Goal: Task Accomplishment & Management: Complete application form

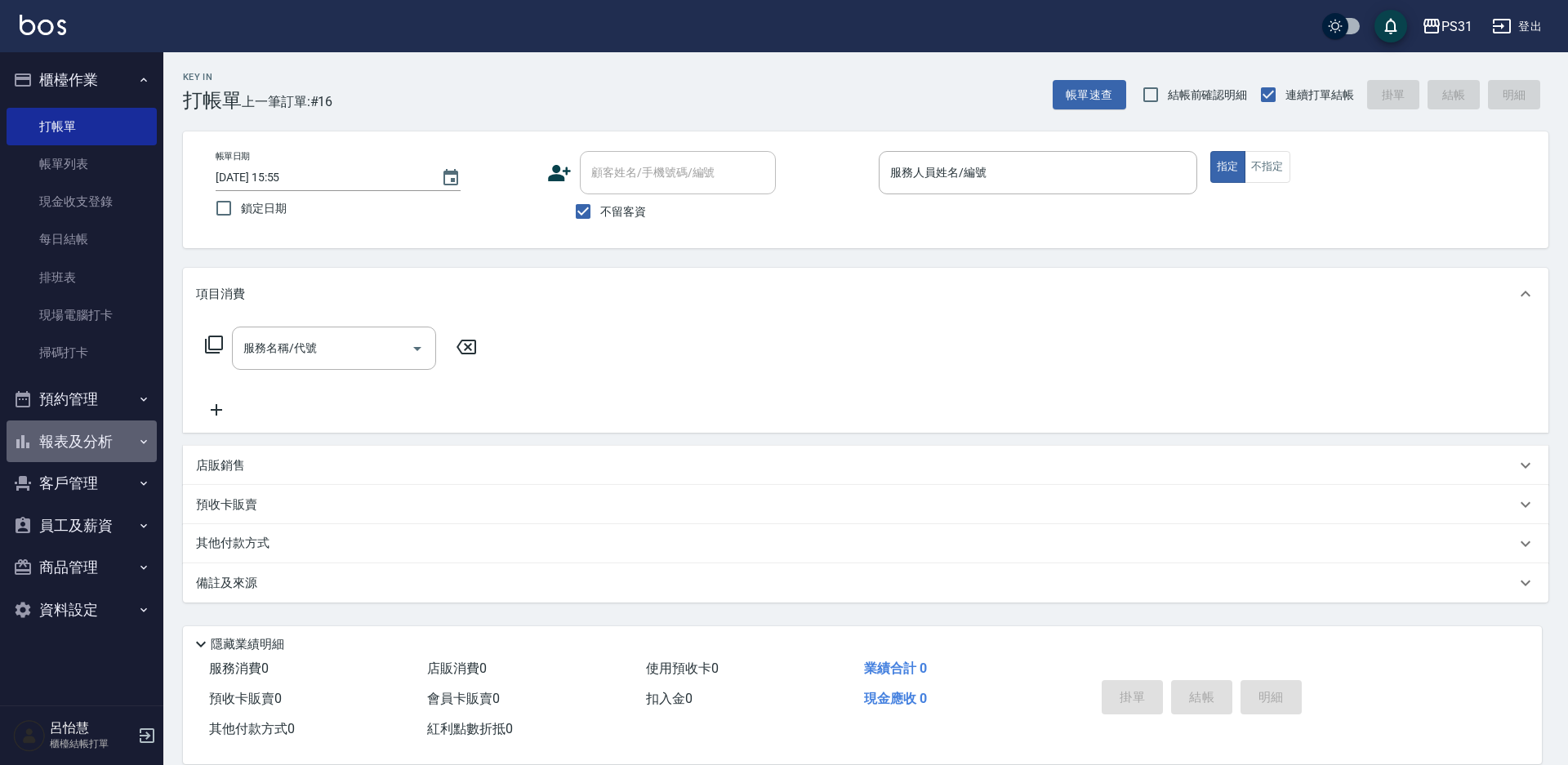
click at [73, 425] on button "報表及分析" at bounding box center [81, 441] width 150 height 42
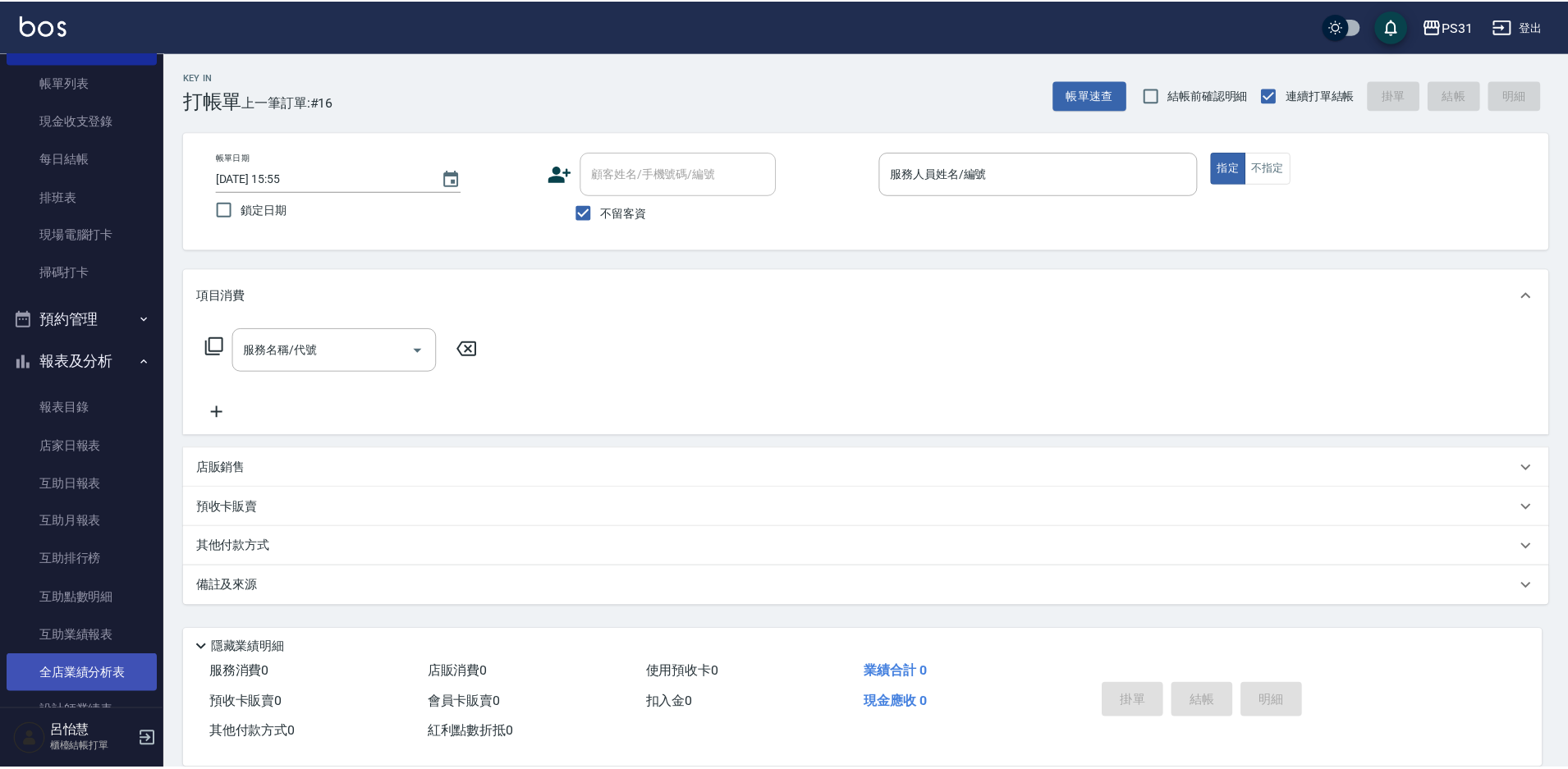
scroll to position [164, 0]
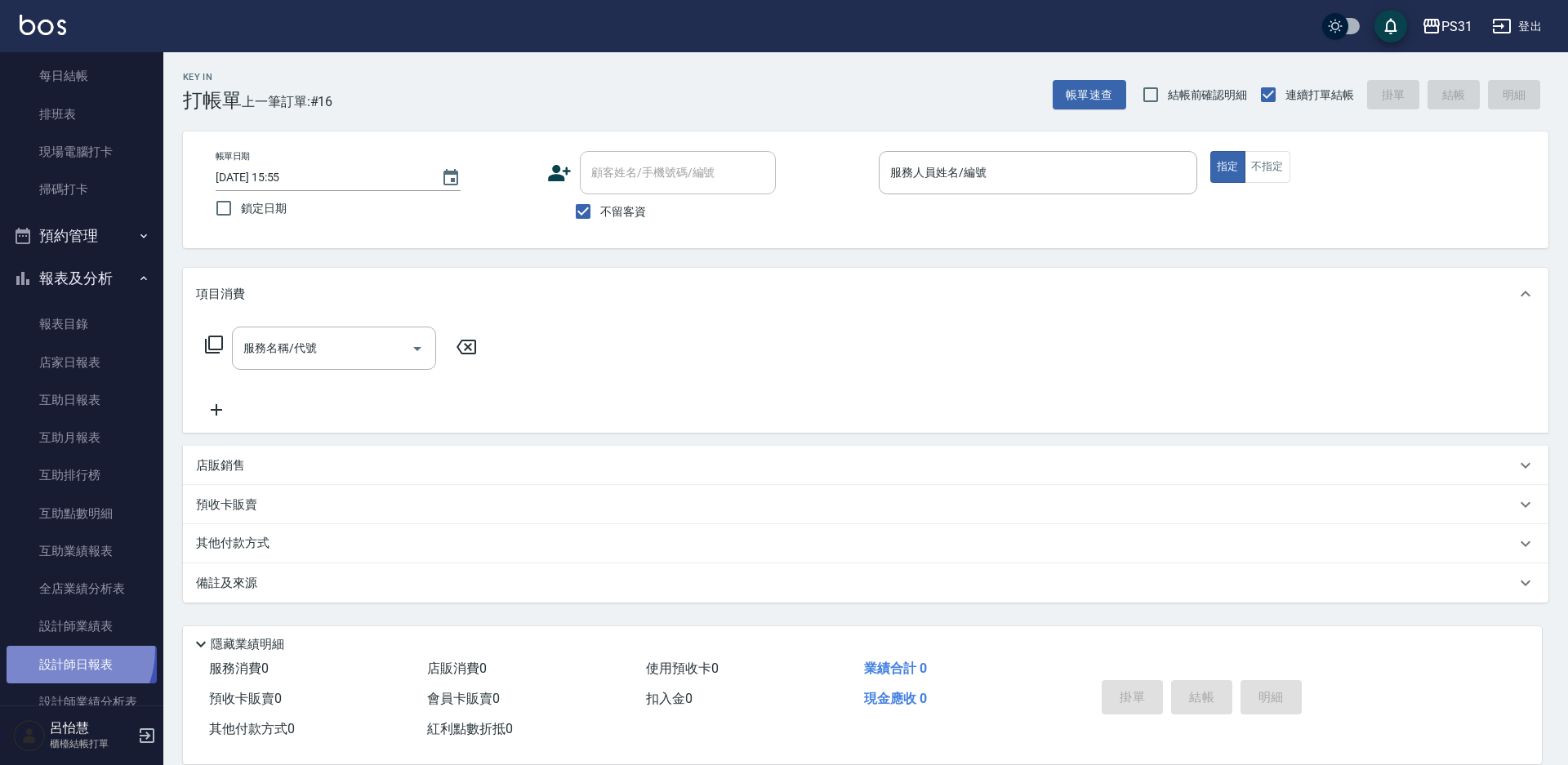
click at [60, 650] on link "設計師日報表" at bounding box center [81, 665] width 150 height 38
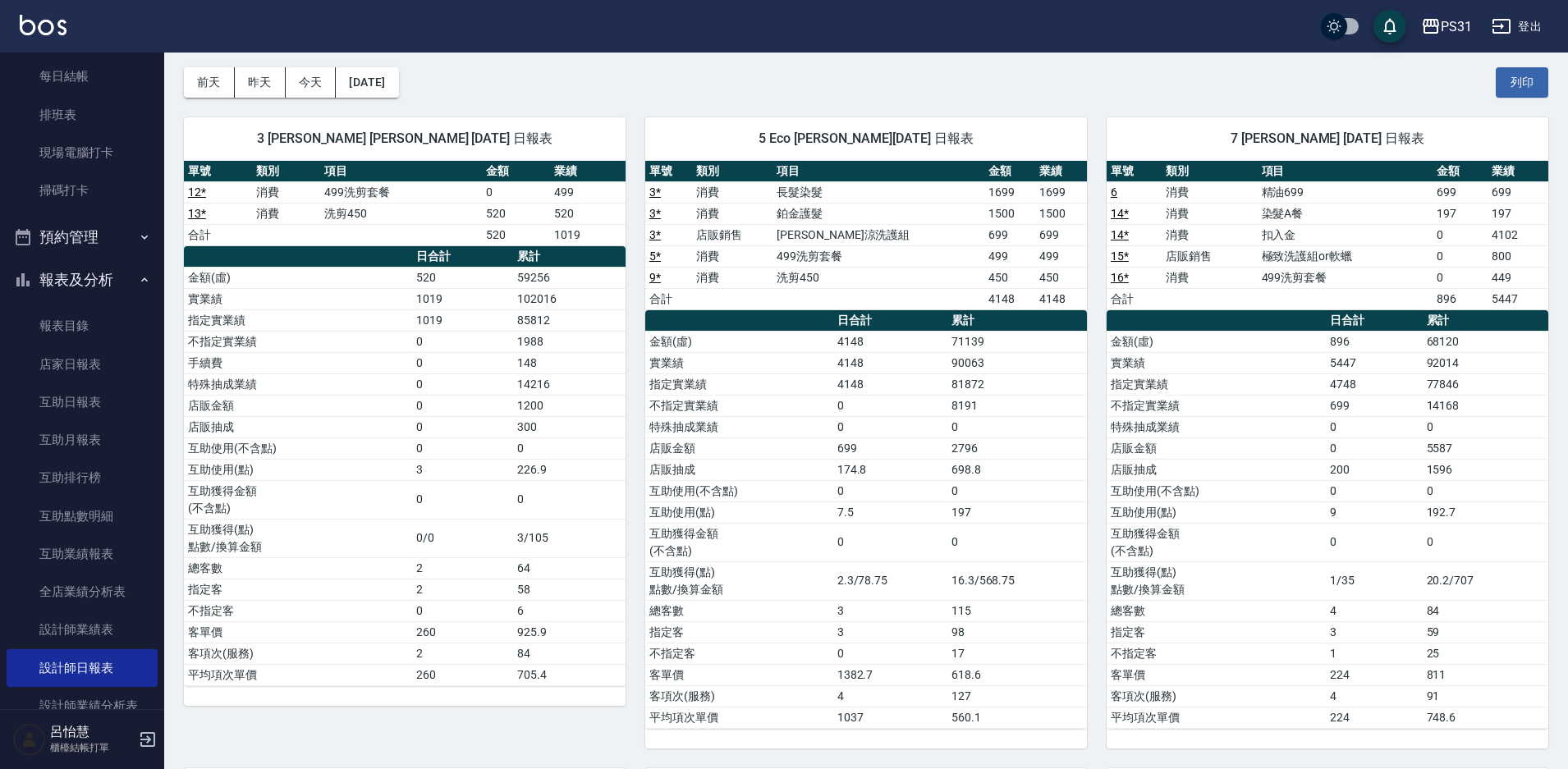
scroll to position [37, 0]
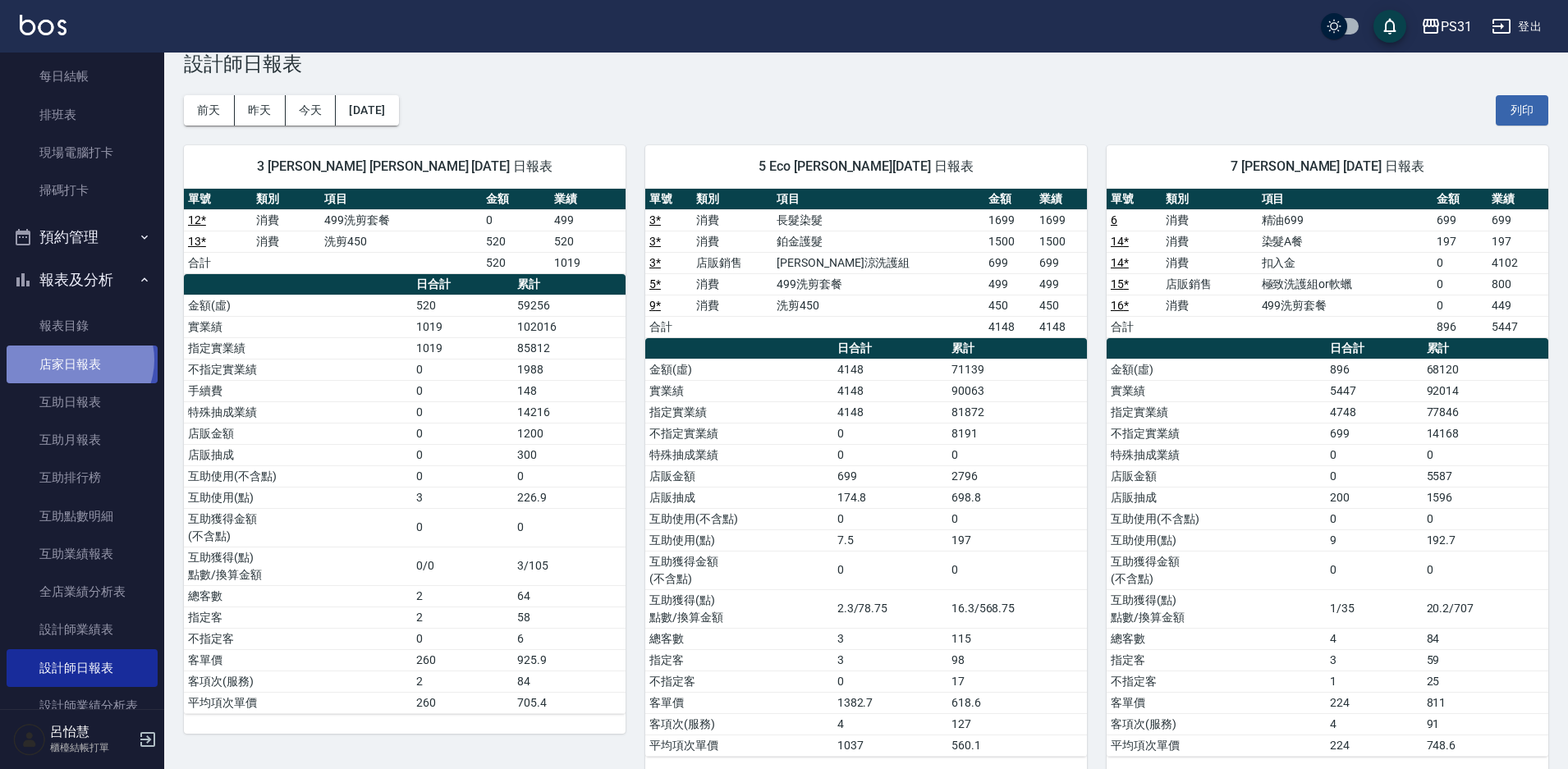
click at [76, 360] on link "店家日報表" at bounding box center [82, 365] width 151 height 38
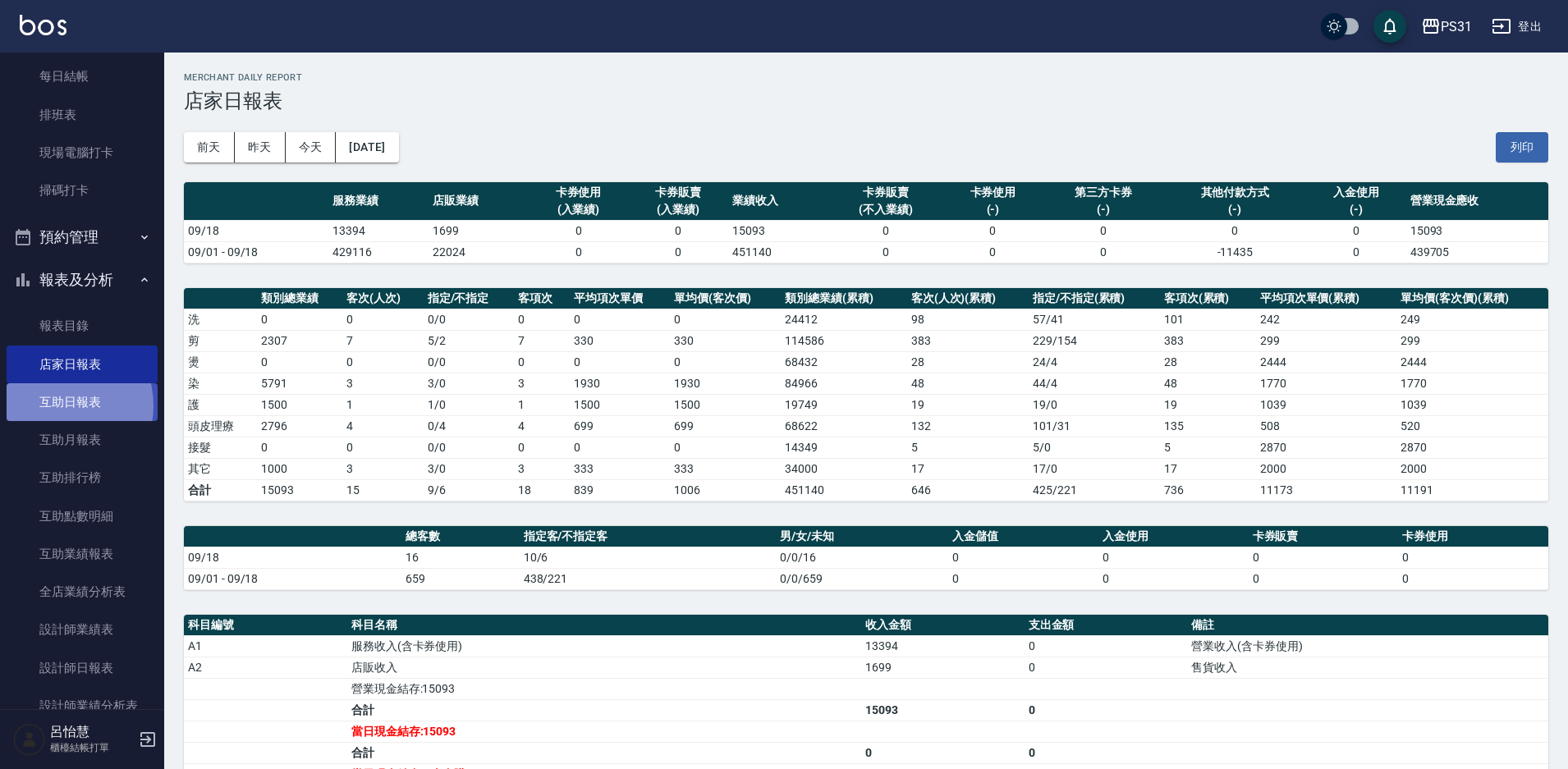
click at [53, 406] on link "互助日報表" at bounding box center [82, 403] width 151 height 38
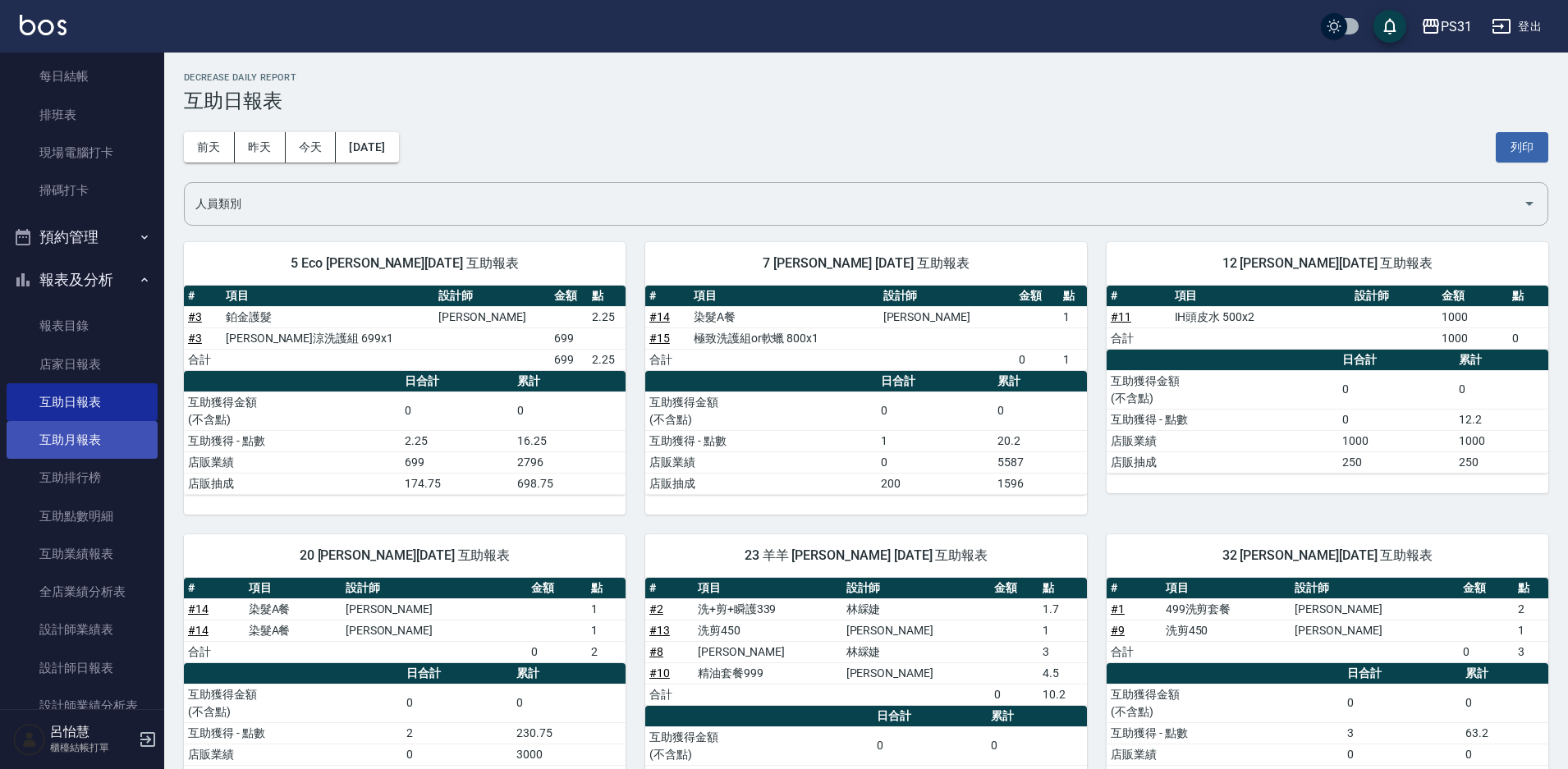
click at [104, 453] on link "互助月報表" at bounding box center [82, 440] width 151 height 38
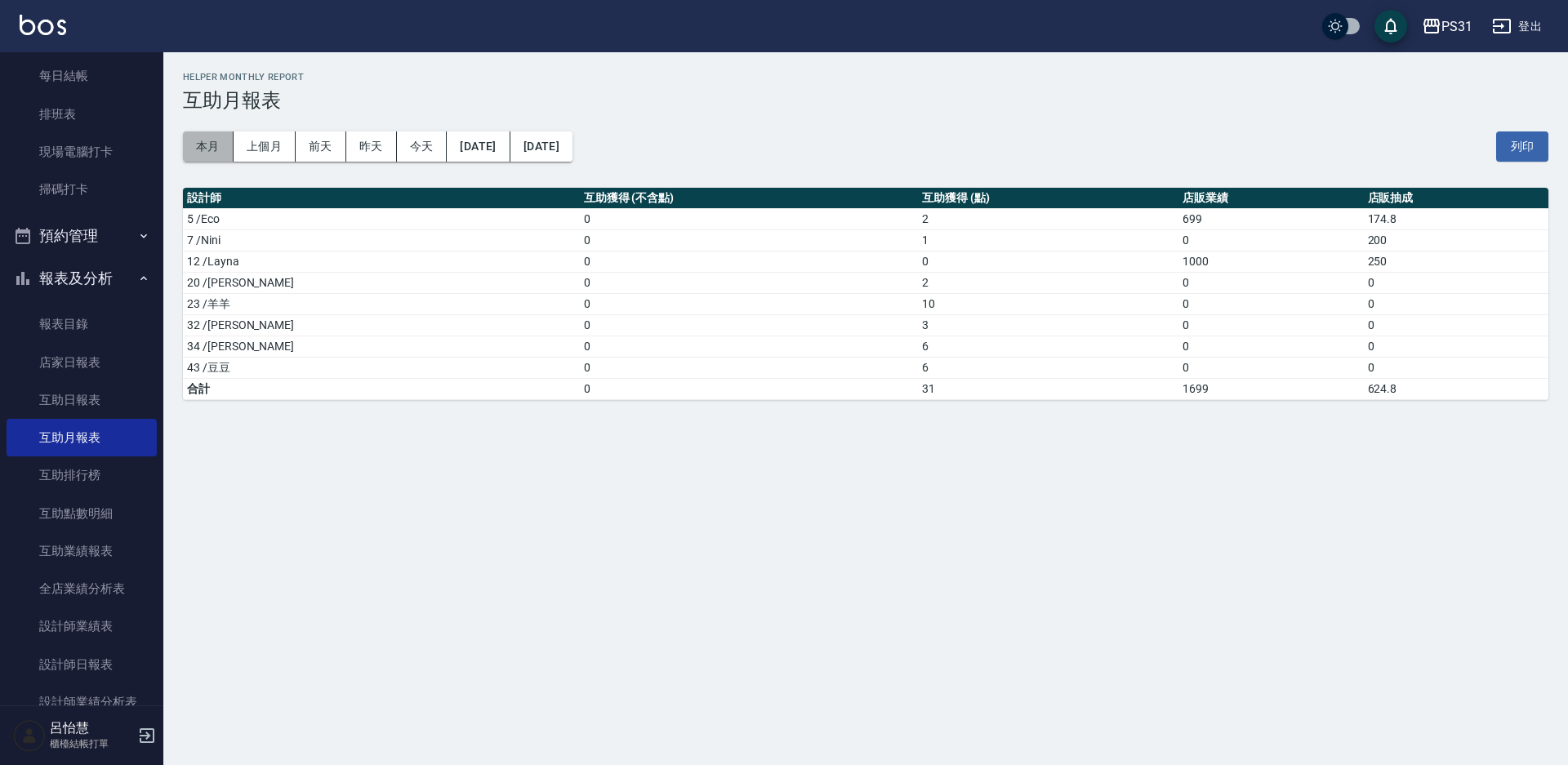
click at [214, 155] on button "本月" at bounding box center [209, 146] width 51 height 30
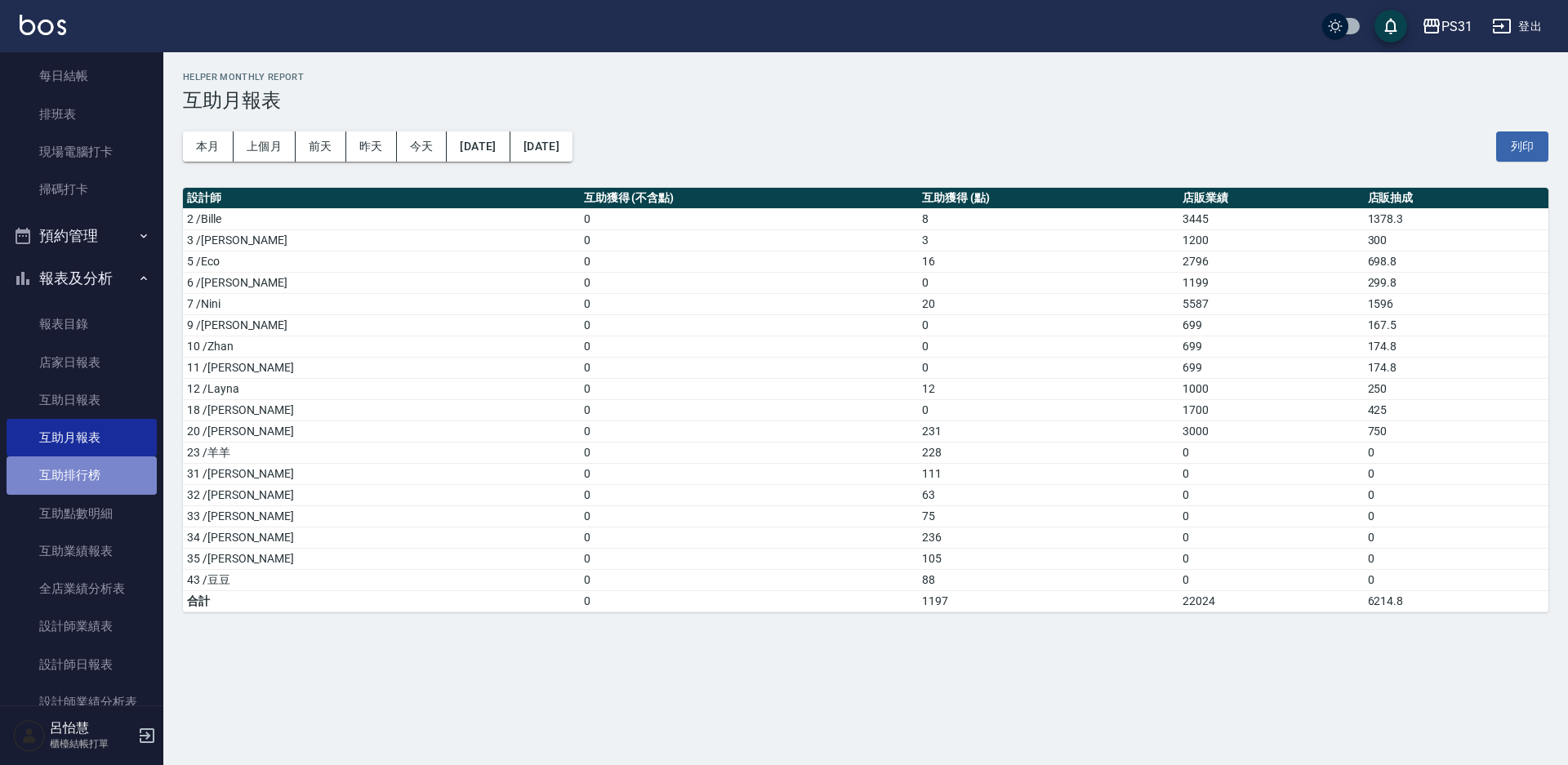
click at [99, 468] on link "互助排行榜" at bounding box center [81, 475] width 150 height 38
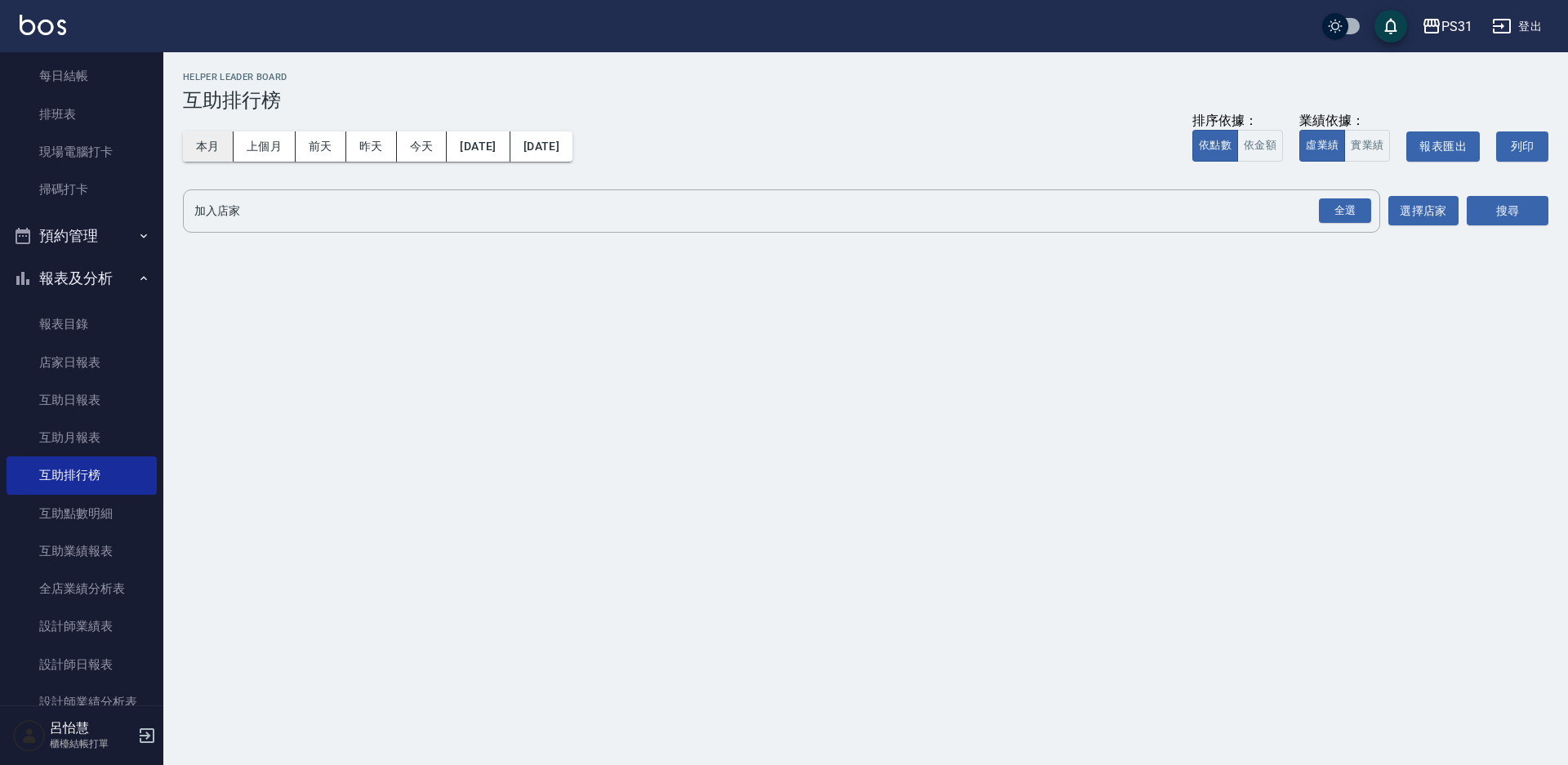
click at [209, 141] on button "本月" at bounding box center [209, 146] width 51 height 30
click at [193, 157] on button "本月" at bounding box center [209, 146] width 51 height 30
click at [134, 521] on link "互助點數明細" at bounding box center [81, 514] width 150 height 38
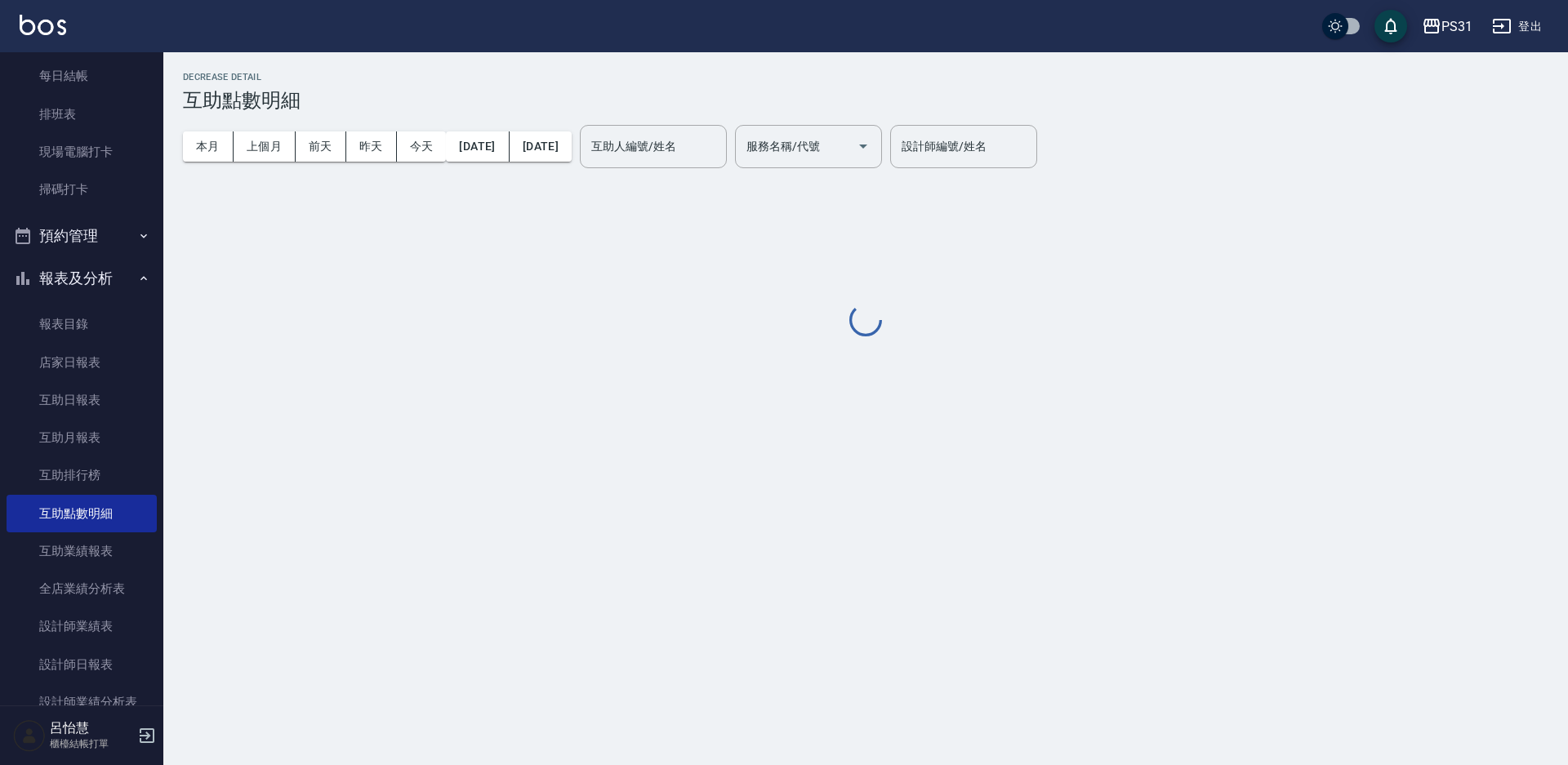
click at [77, 484] on link "互助排行榜" at bounding box center [81, 475] width 150 height 38
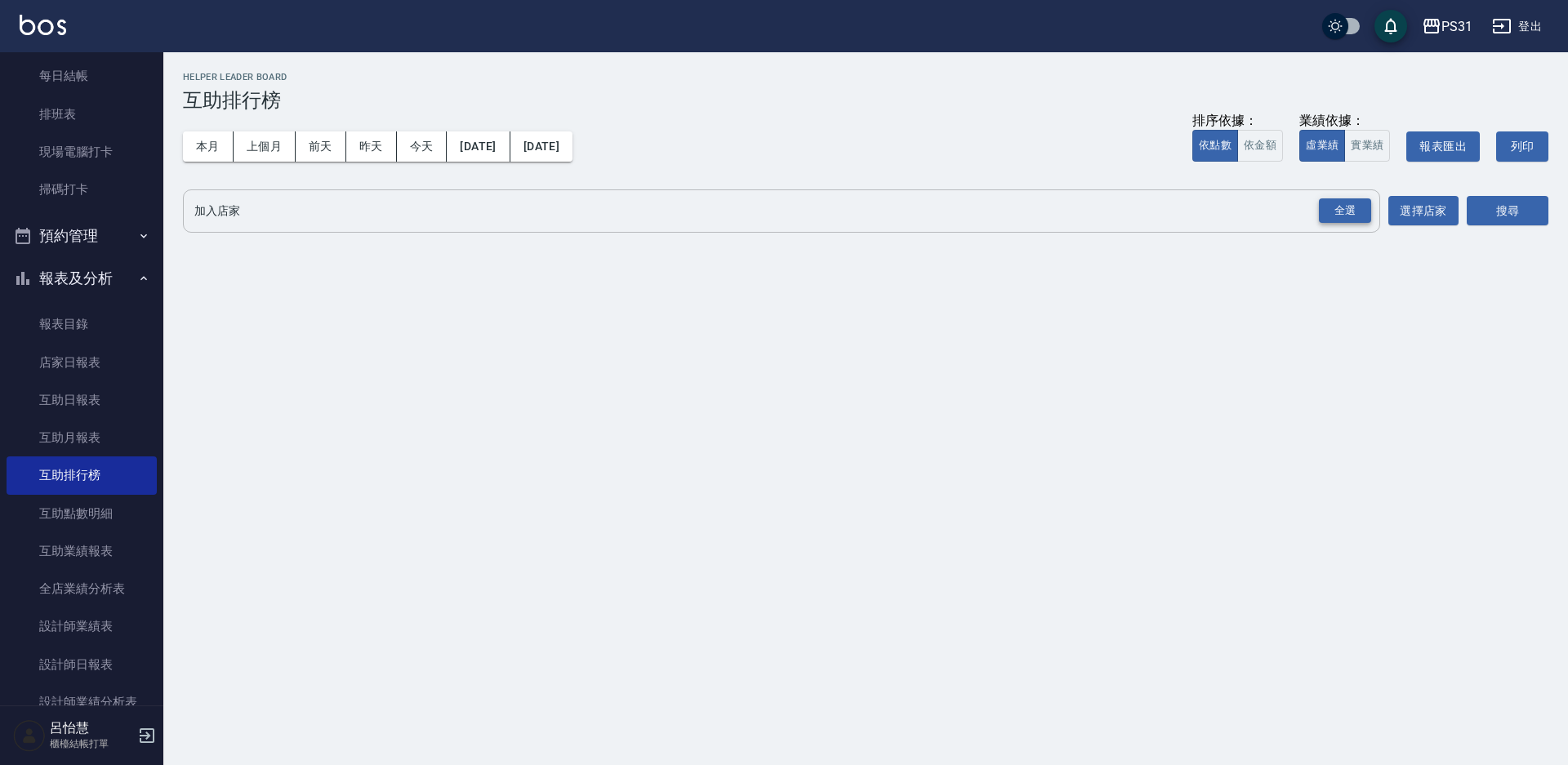
click at [1348, 203] on div "全選" at bounding box center [1344, 211] width 52 height 26
click at [1494, 216] on button "搜尋" at bounding box center [1508, 212] width 81 height 30
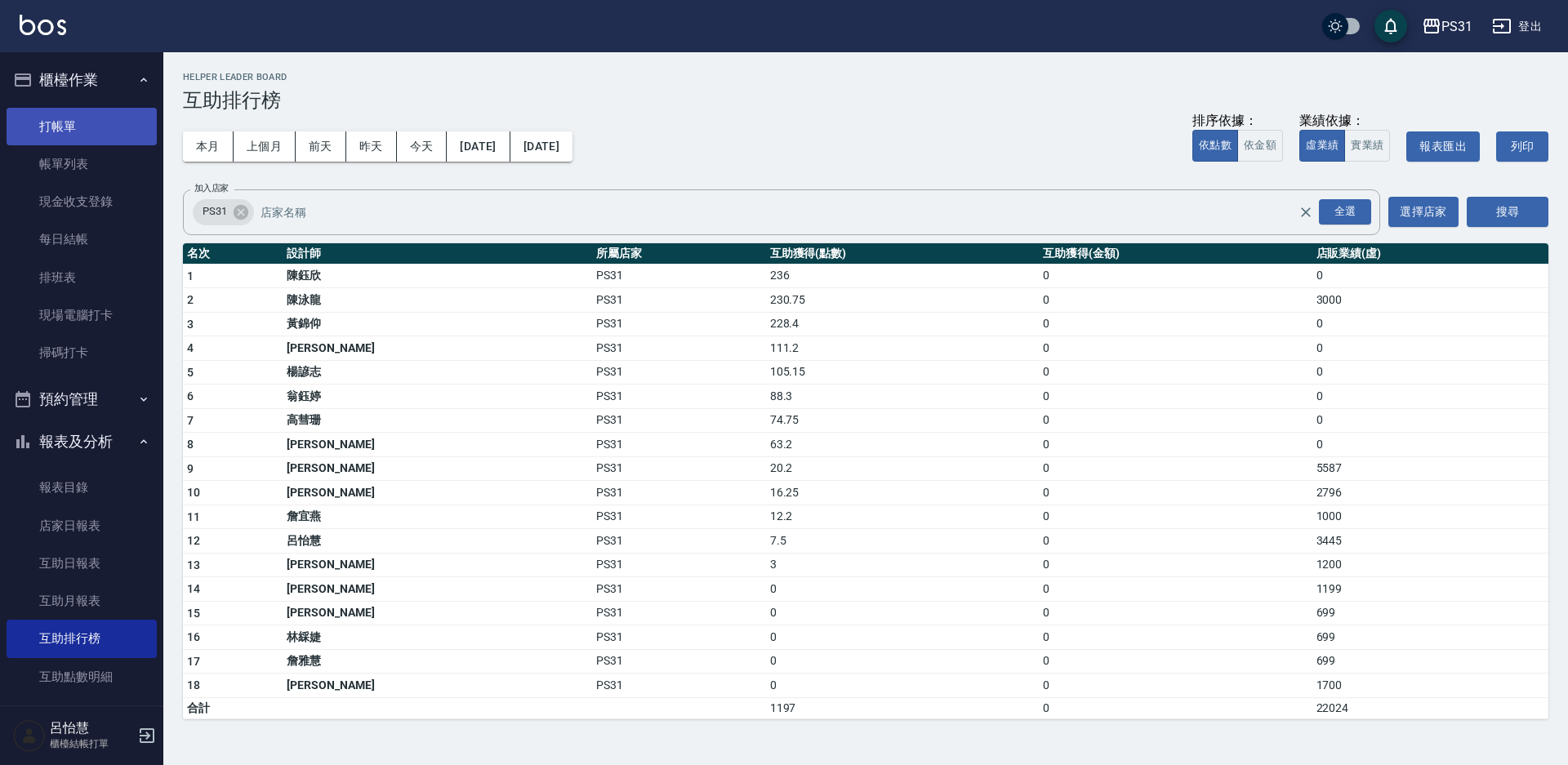
click at [55, 124] on link "打帳單" at bounding box center [81, 127] width 150 height 38
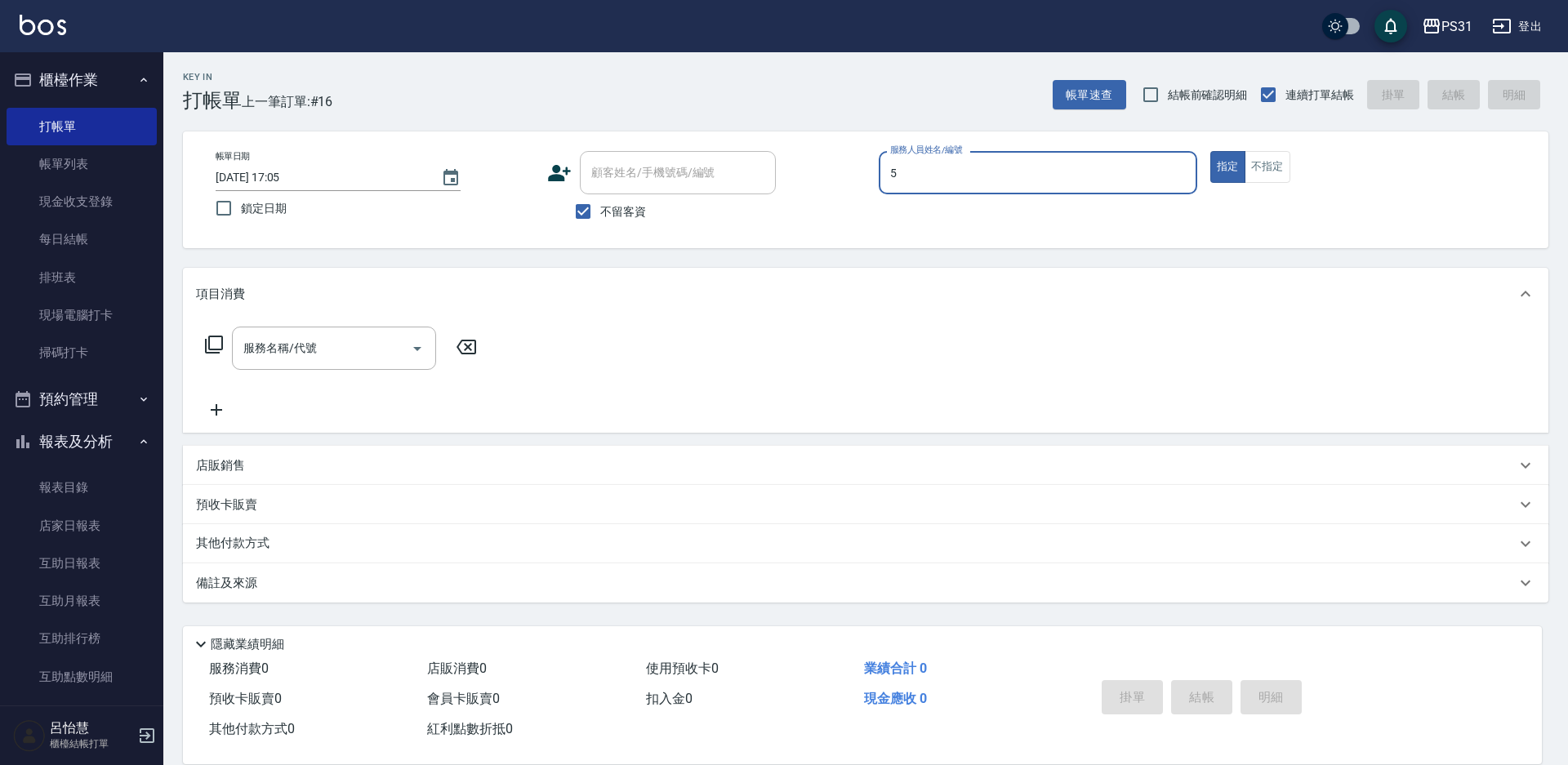
type input "Eco-5"
type button "true"
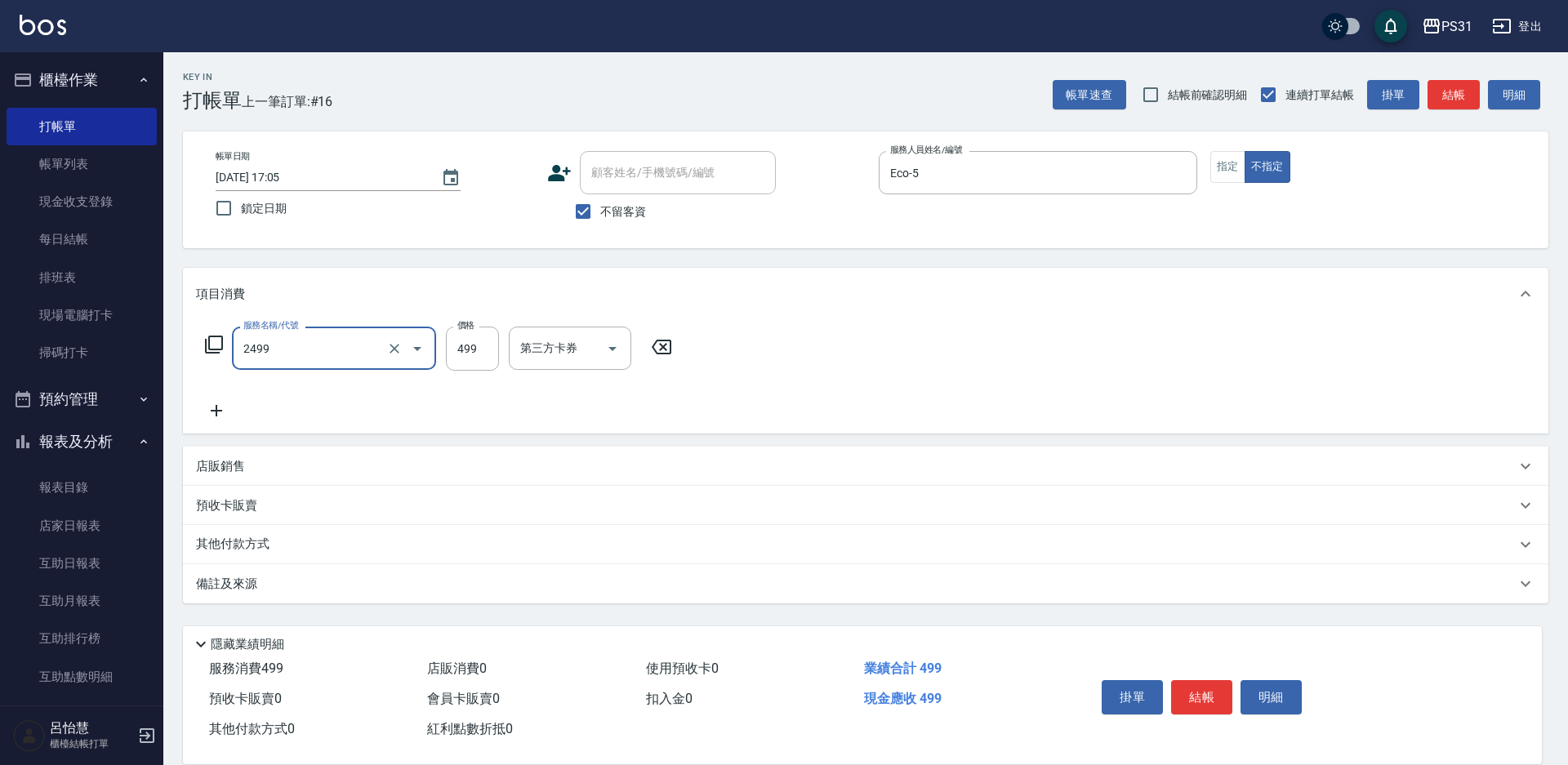
type input "499洗剪套餐(2499)"
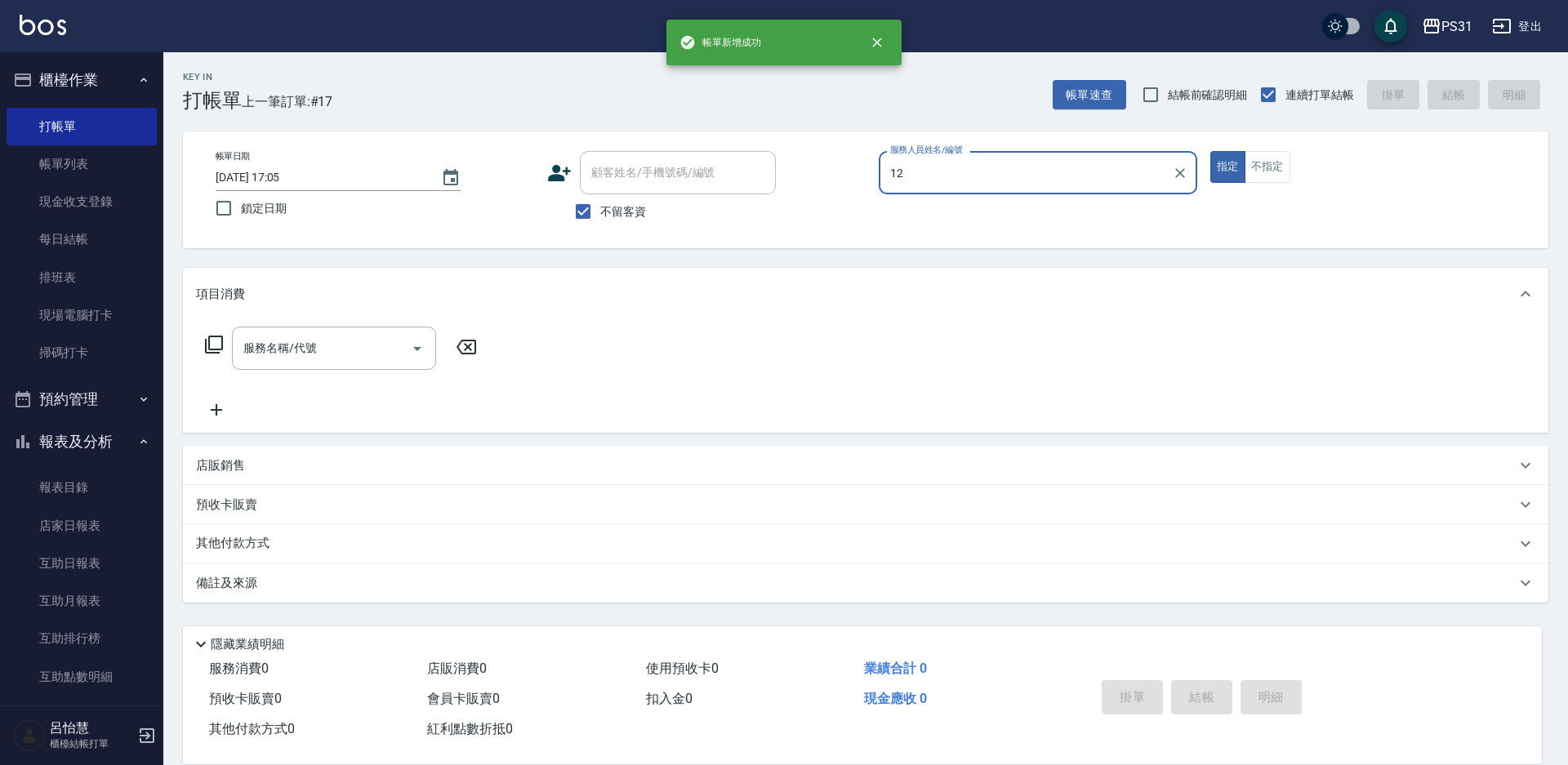
type input "Layna-12"
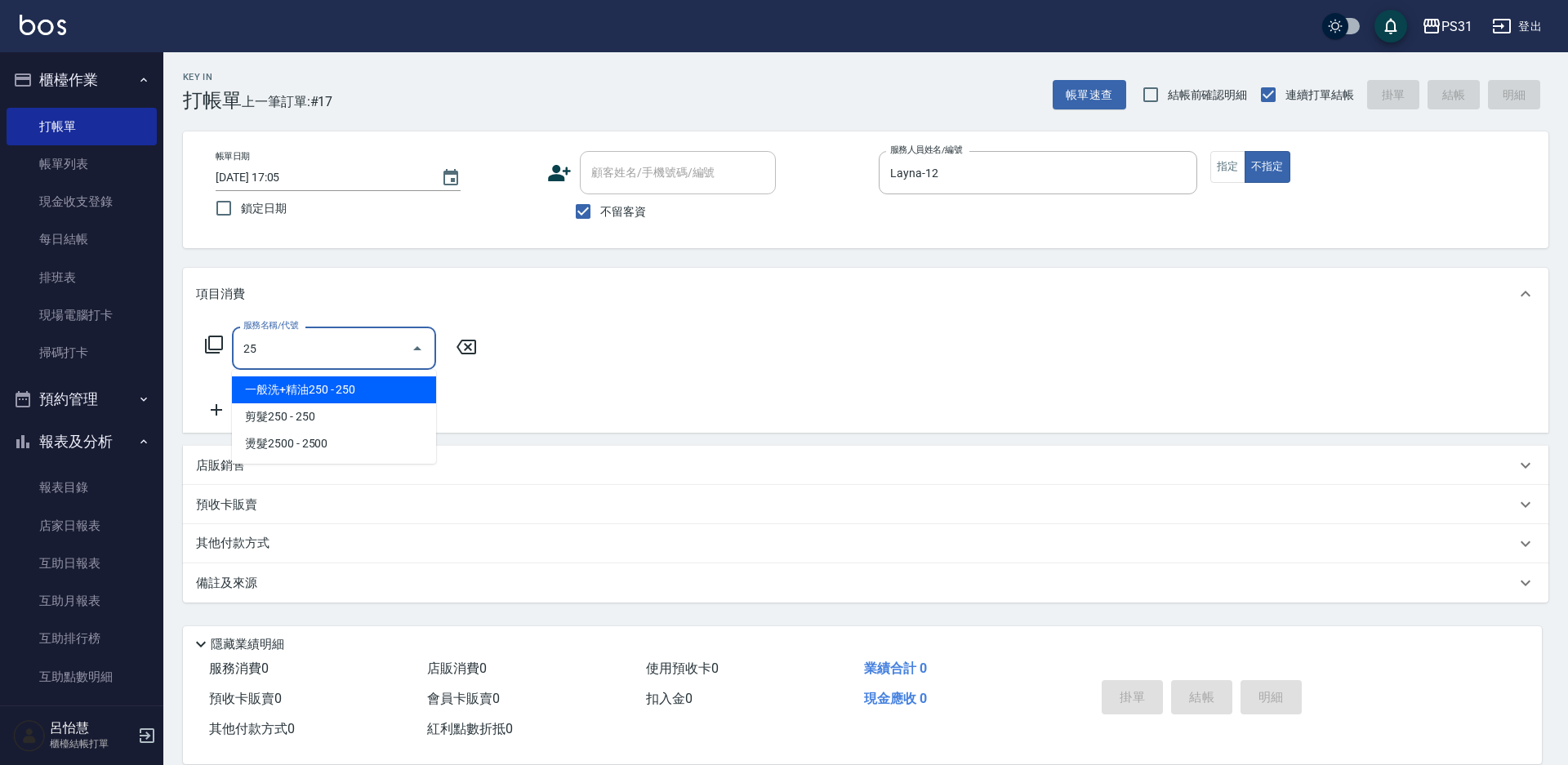
type input "250"
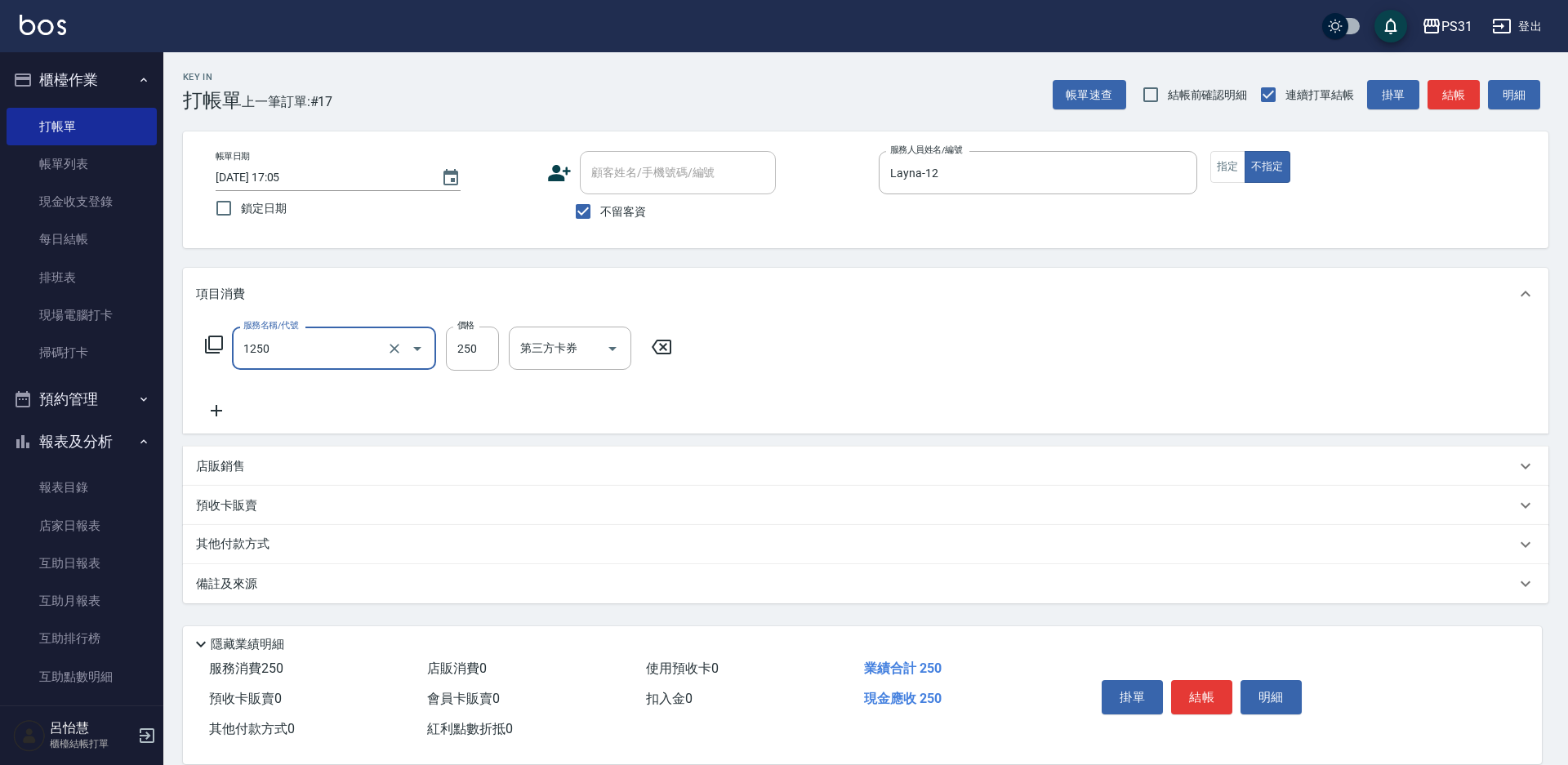
type input "一般洗+精油250(1250)"
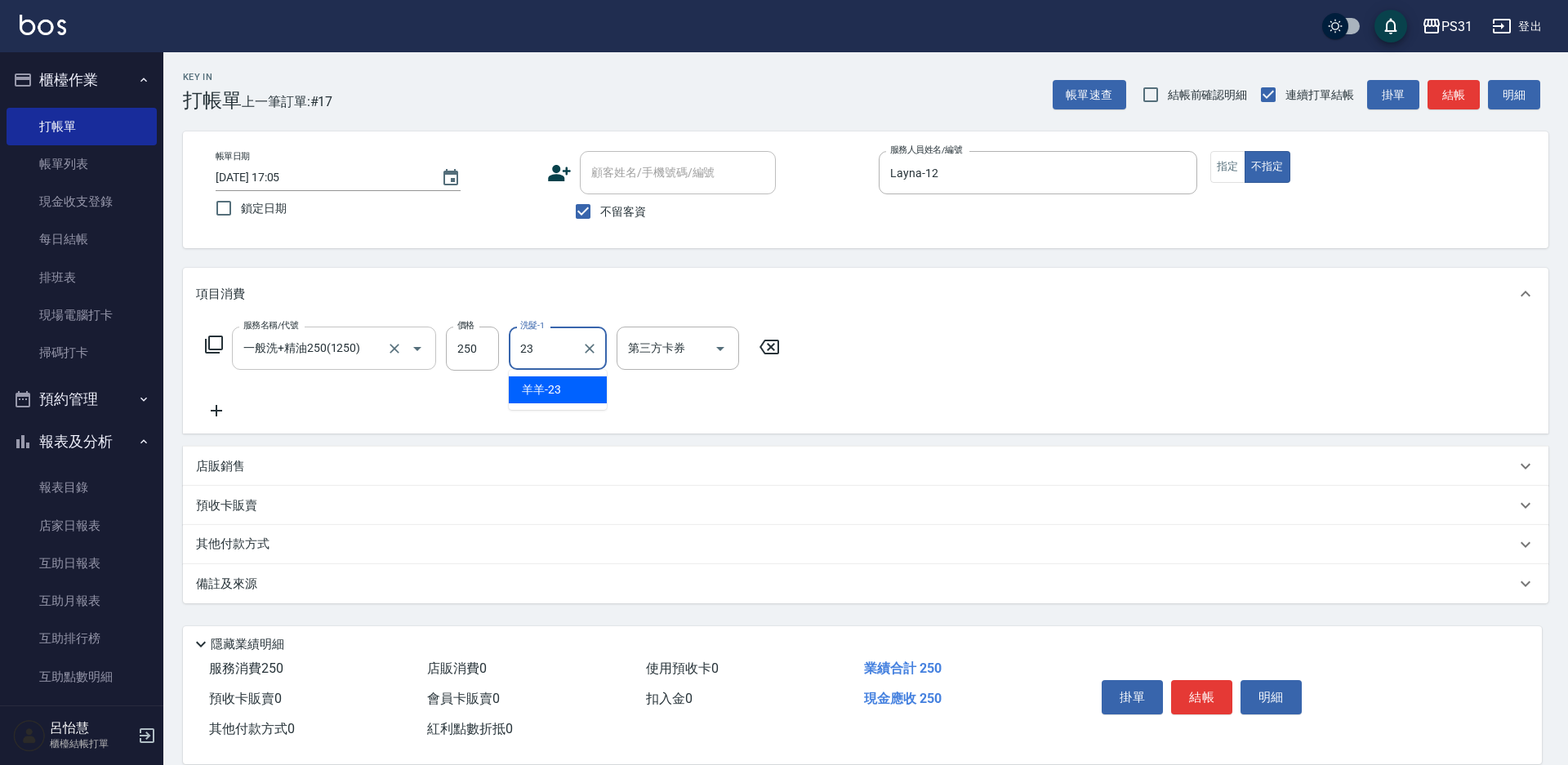
type input "羊羊-23"
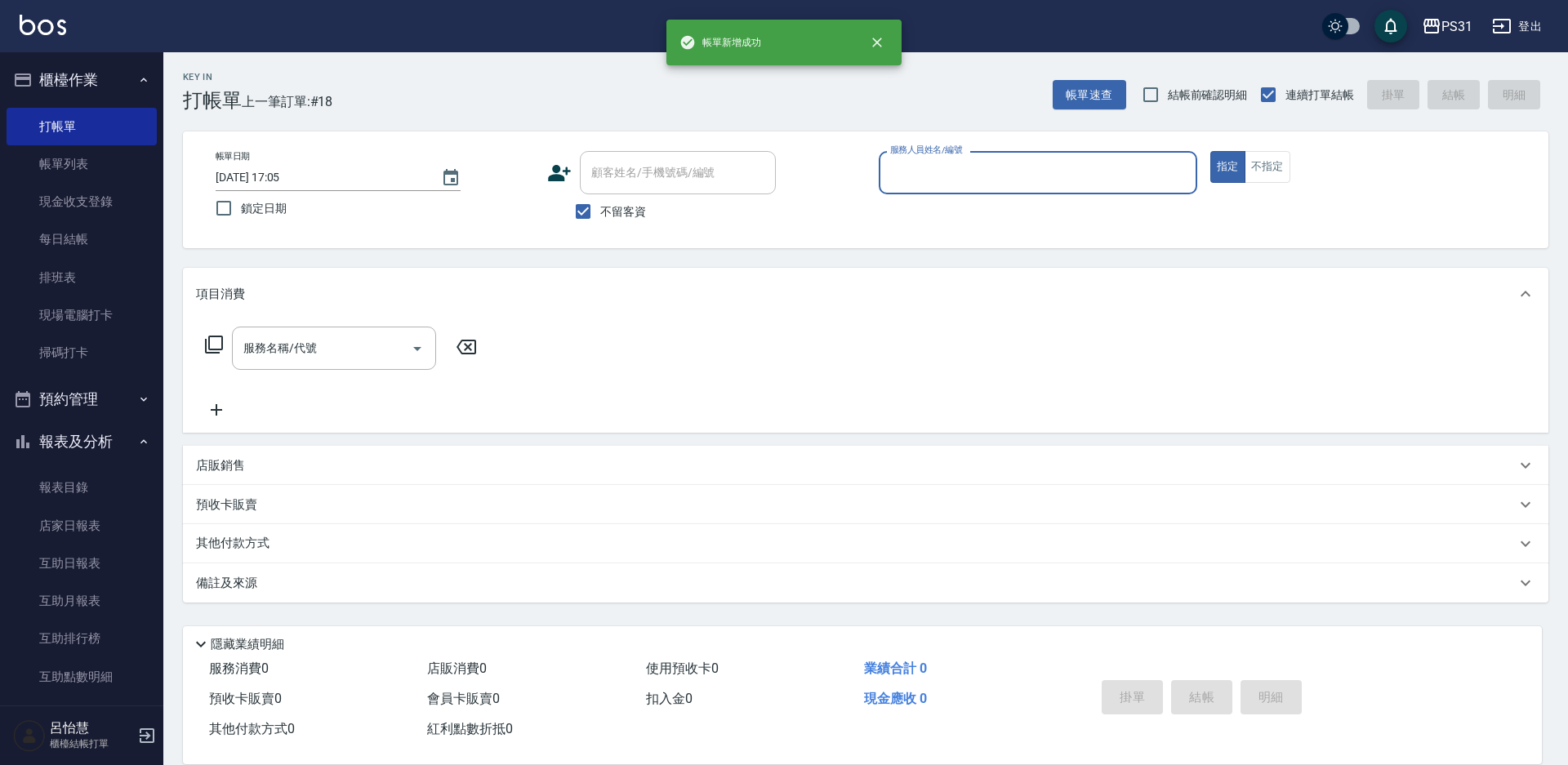
click at [1210, 151] on button "指定" at bounding box center [1227, 167] width 35 height 32
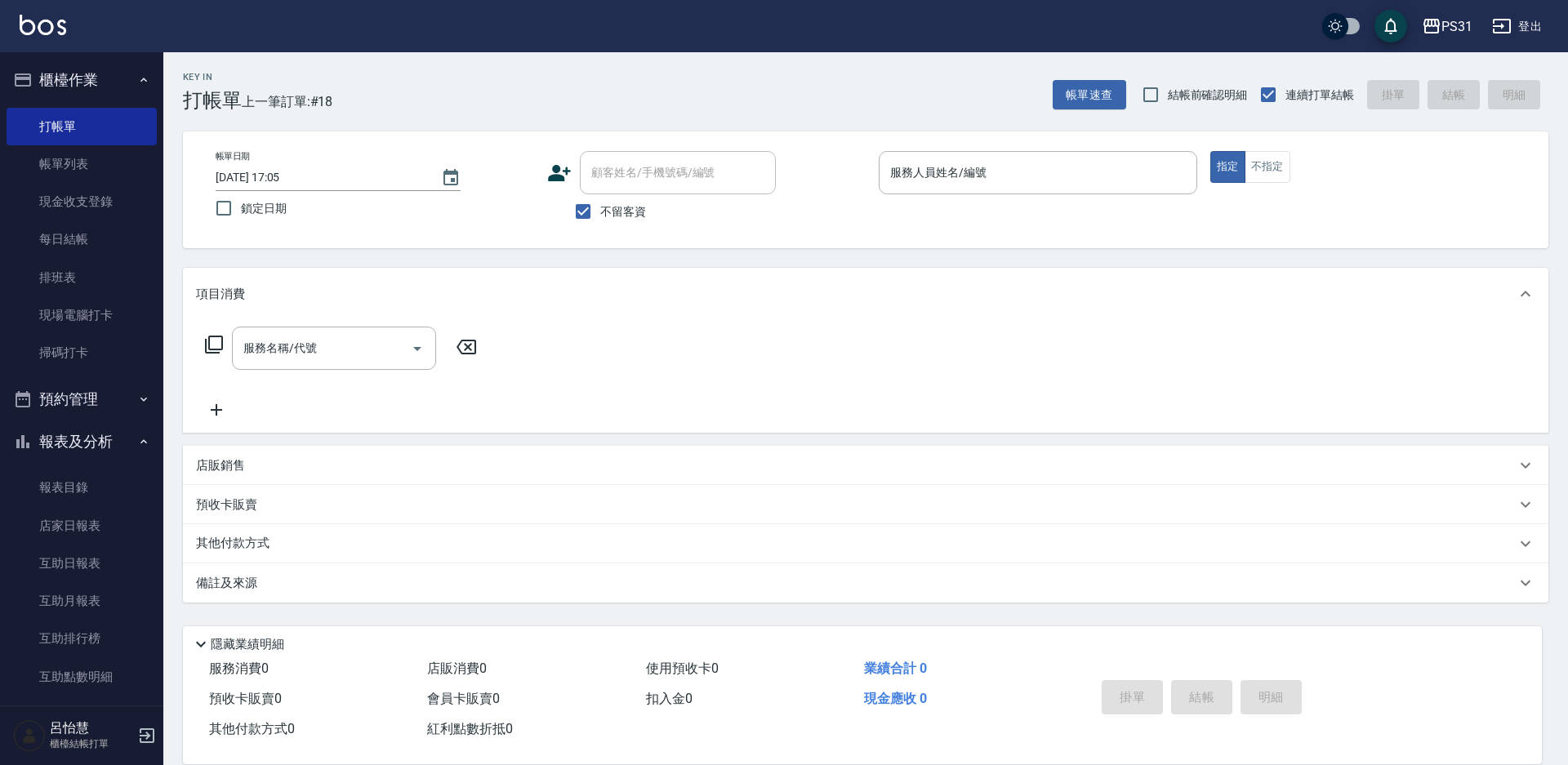
click at [980, 129] on div "Key In 打帳單 上一筆訂單:#18 帳單速查 結帳前確認明細 連續打單結帳 掛單 結帳 明細 帳單日期 [DATE] 17:05 鎖定日期 顧客姓名/手…" at bounding box center [865, 405] width 1405 height 707
click at [981, 147] on div "帳單日期 [DATE] 17:05 鎖定日期 顧客姓名/手機號碼/編號 顧客姓名/手機號碼/編號 不留客資 服務人員姓名/編號 服務人員姓名/編號 指定 不指定" at bounding box center [865, 190] width 1365 height 117
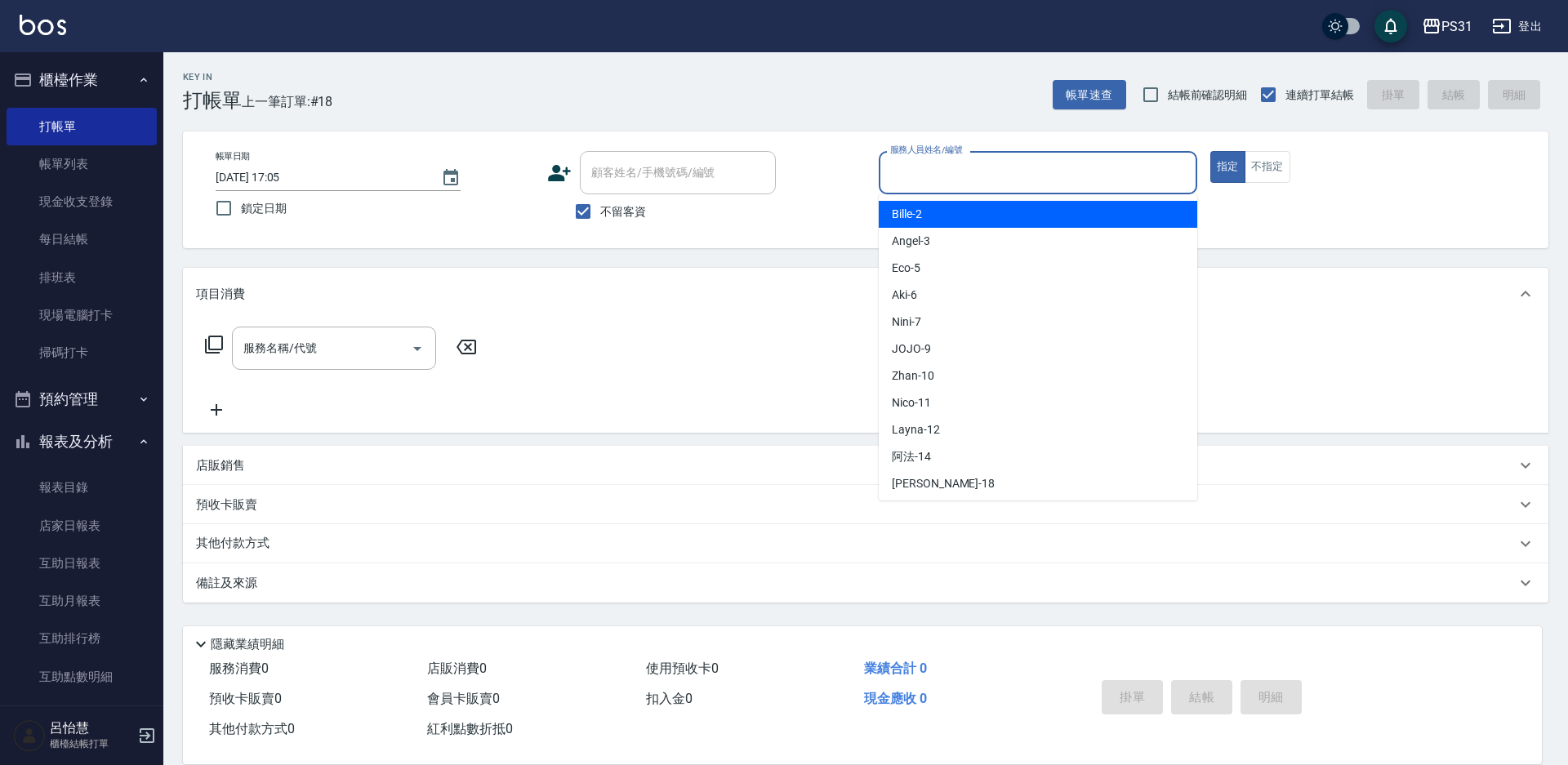
click at [984, 184] on input "服務人員姓名/編號" at bounding box center [1038, 173] width 304 height 28
type input "[PERSON_NAME]-3"
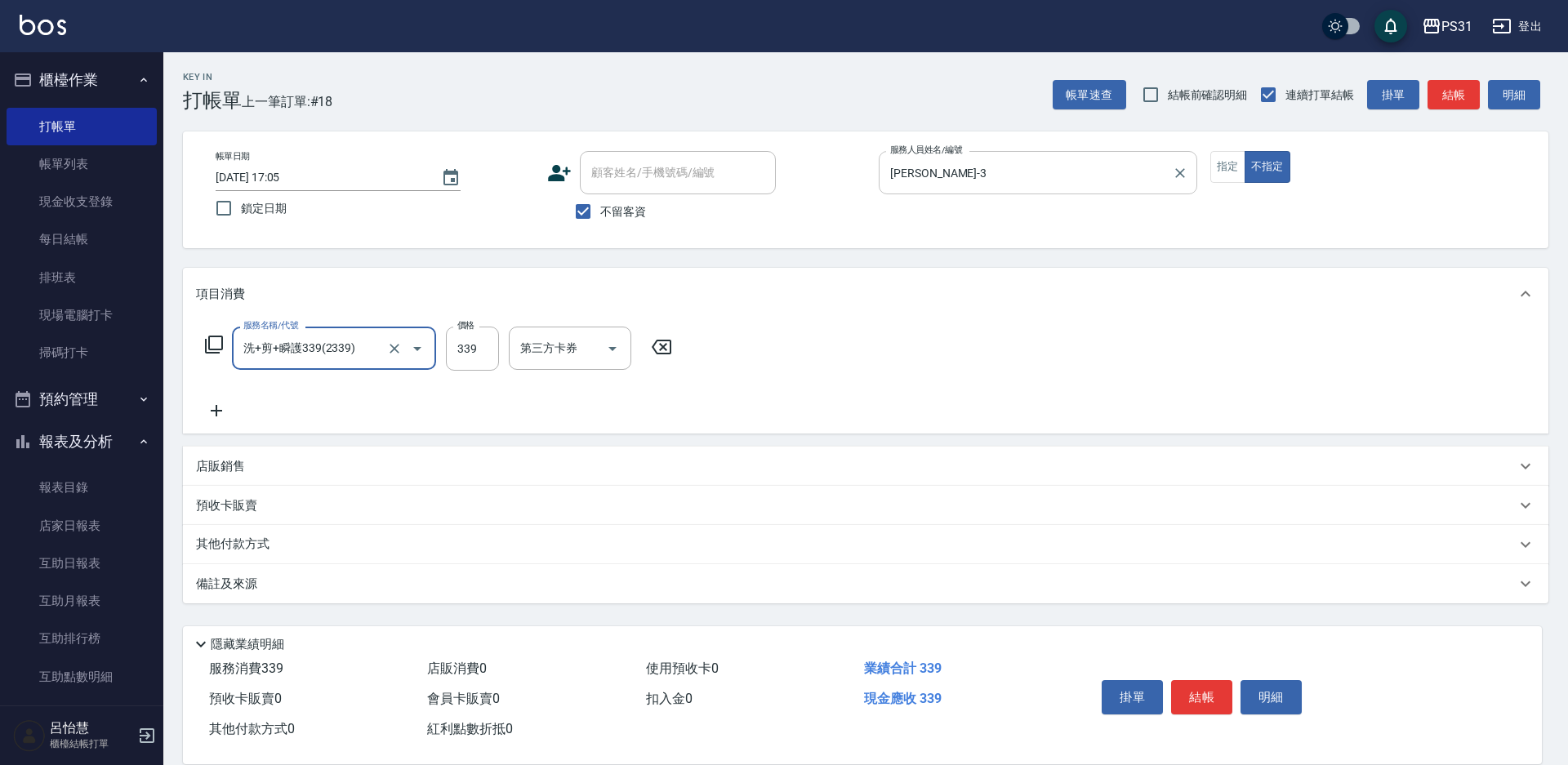
type input "洗+剪+瞬護339(2339)"
click at [518, 369] on div "洗髮-1" at bounding box center [558, 348] width 98 height 43
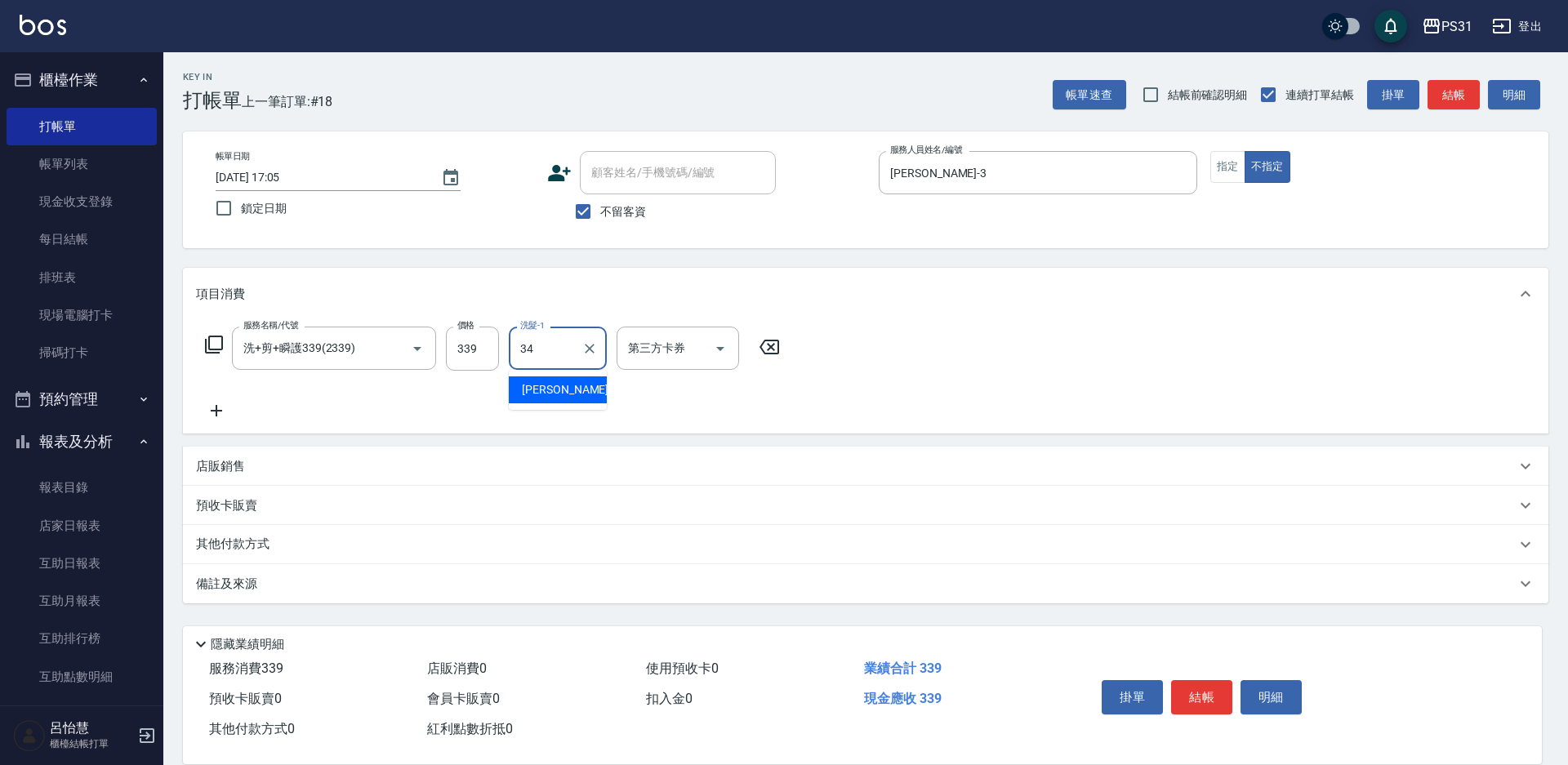
type input "[PERSON_NAME]-34"
